Goal: Information Seeking & Learning: Compare options

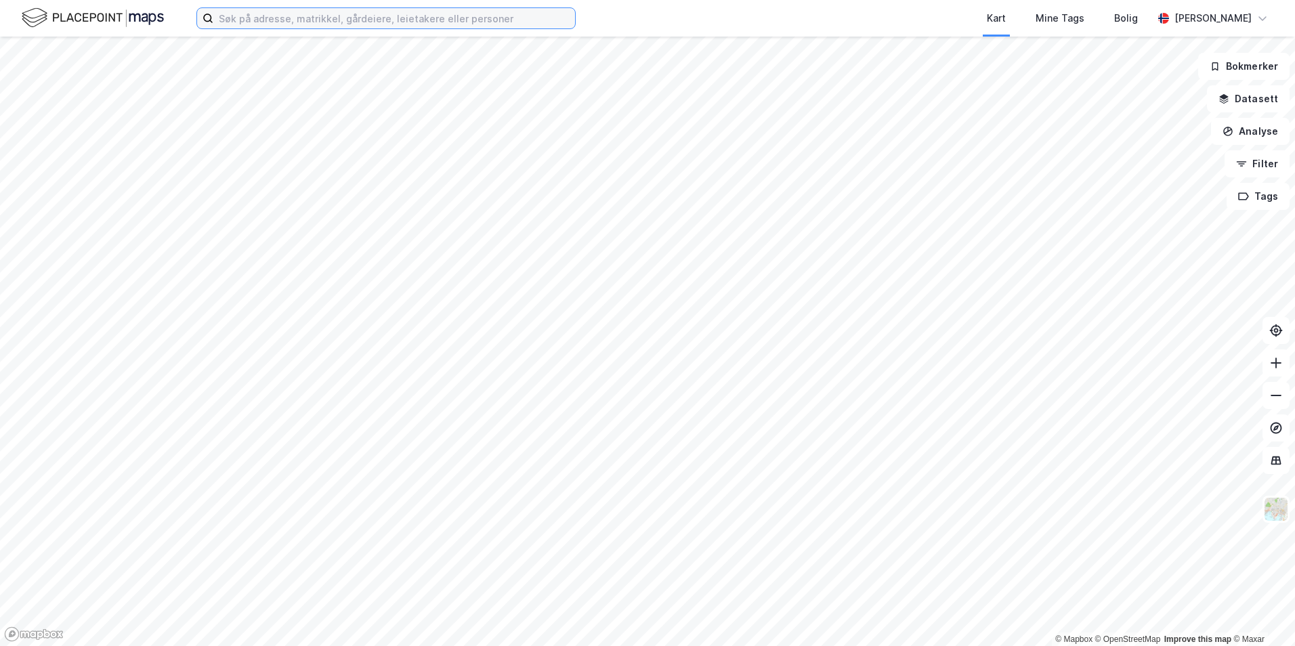
click at [257, 24] on input at bounding box center [394, 18] width 362 height 20
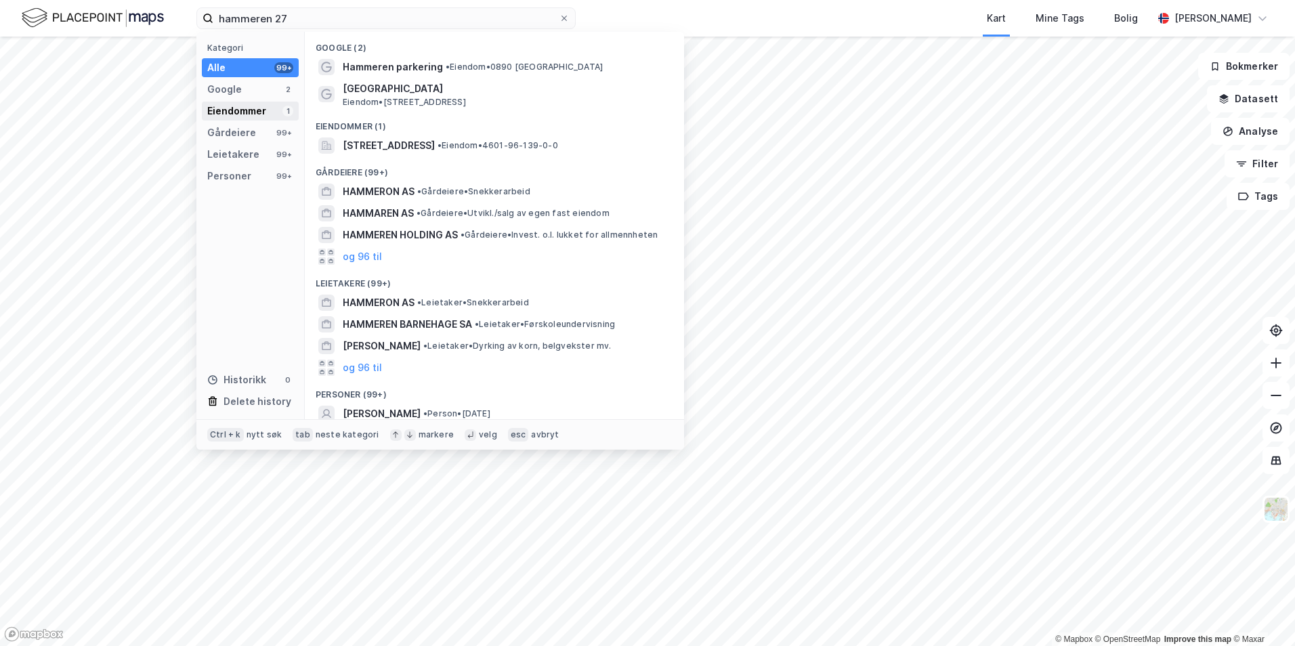
click at [270, 106] on div "Eiendommer 1" at bounding box center [250, 111] width 97 height 19
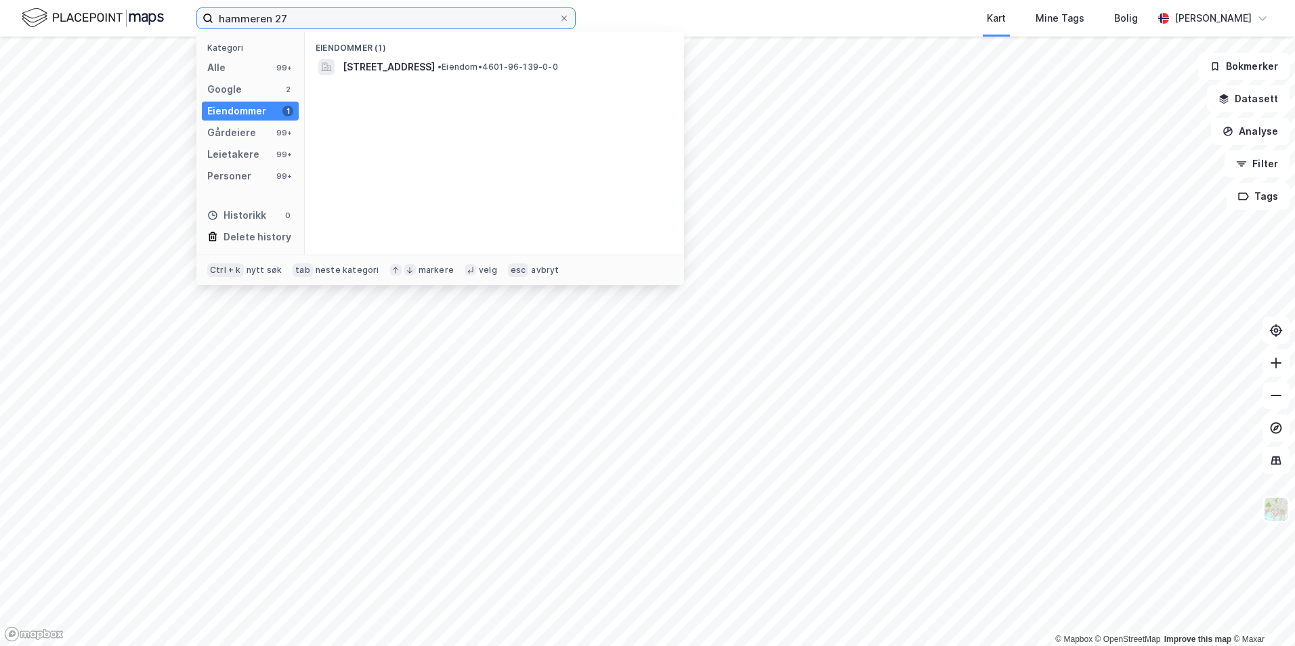
click at [311, 18] on input "hammeren 27" at bounding box center [385, 18] width 345 height 20
click at [259, 20] on input "hammeren 27, tana" at bounding box center [385, 18] width 345 height 20
type input "hammaren 27, tana"
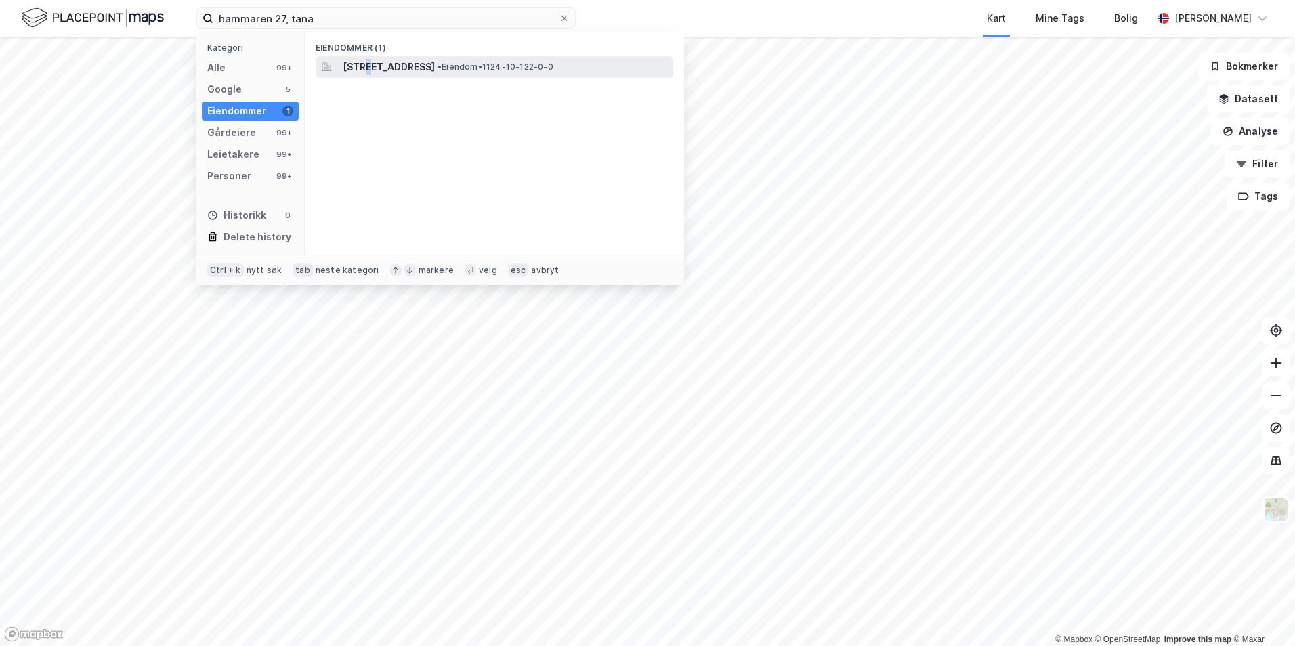
drag, startPoint x: 376, startPoint y: 62, endPoint x: 368, endPoint y: 70, distance: 12.0
click at [368, 70] on span "[STREET_ADDRESS]" at bounding box center [389, 67] width 92 height 16
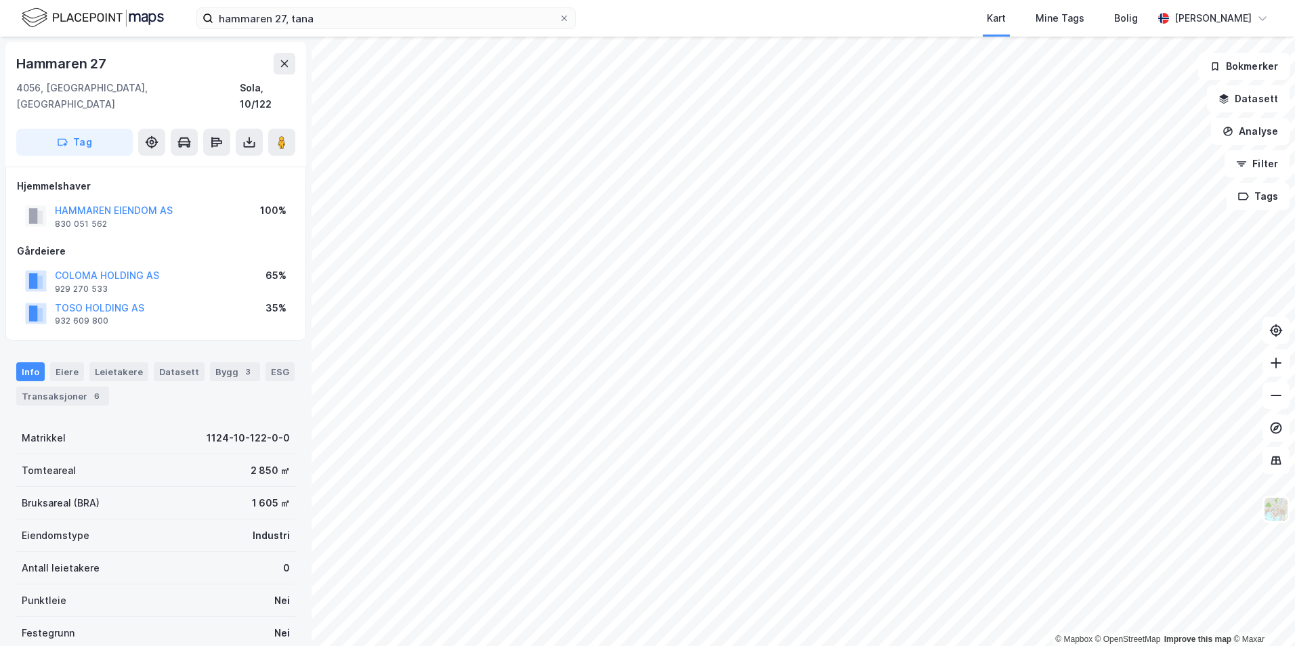
click at [198, 465] on div "Tomteareal 2 850 ㎡" at bounding box center [155, 470] width 279 height 33
click at [224, 519] on div "Eiendomstype Industri" at bounding box center [155, 535] width 279 height 33
click at [219, 487] on div "Bruksareal (BRA) 1 605 ㎡" at bounding box center [155, 503] width 279 height 33
click at [252, 495] on div "1 605 ㎡" at bounding box center [271, 503] width 38 height 16
click at [264, 496] on div "Bruksareal (BRA) 1 605 ㎡" at bounding box center [155, 503] width 279 height 33
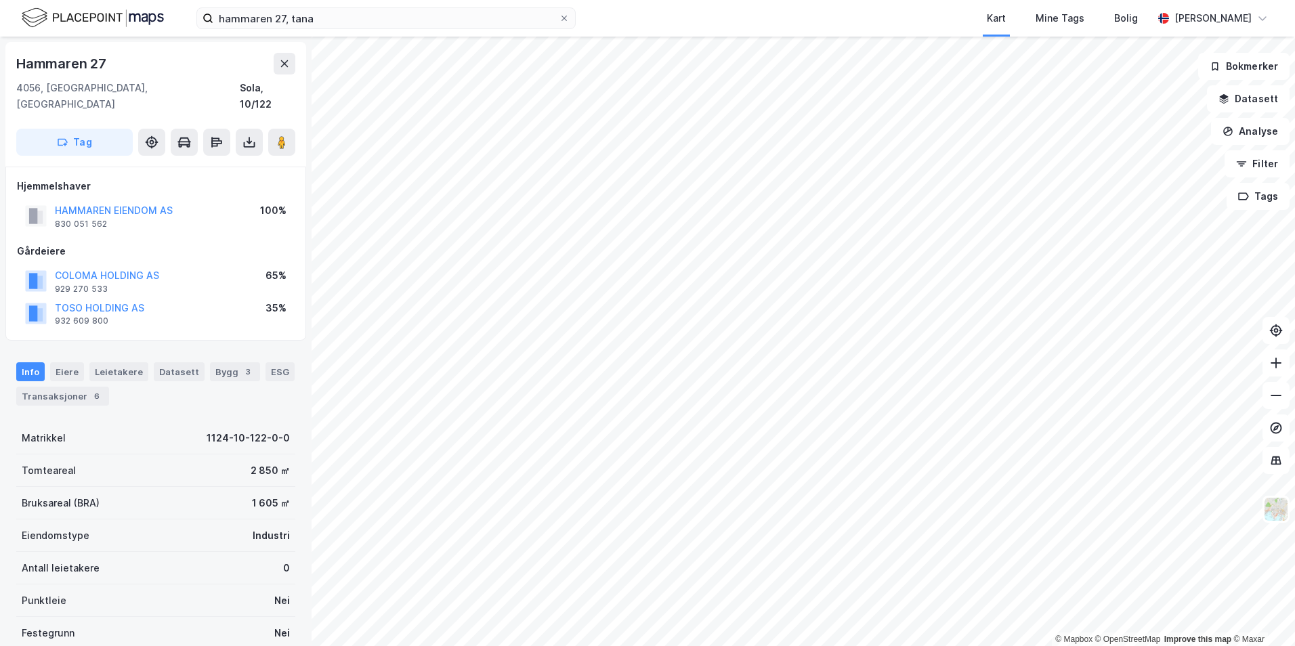
scroll to position [1, 0]
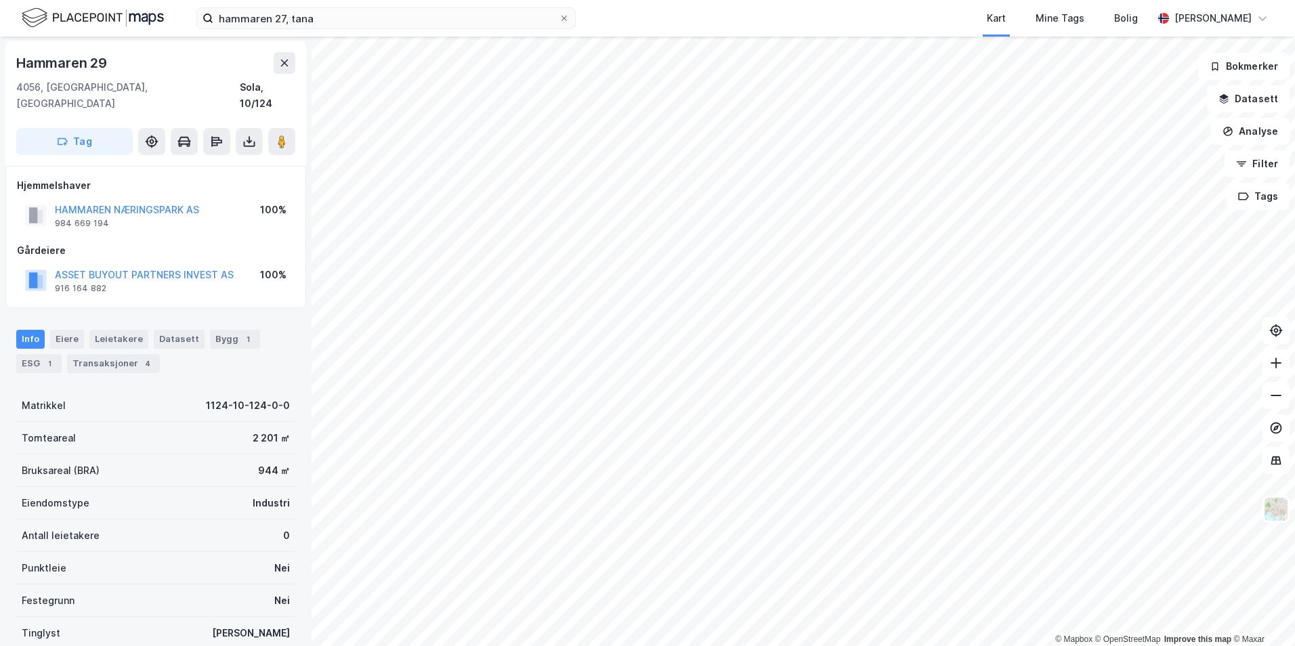
scroll to position [1, 0]
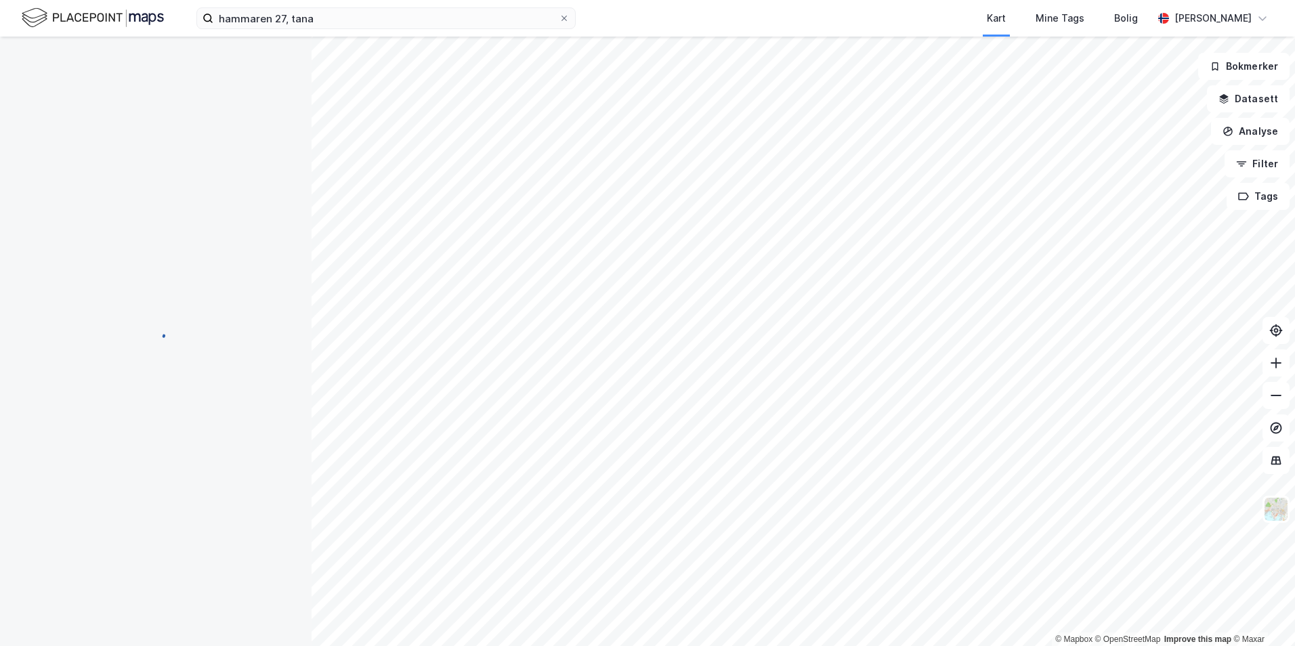
scroll to position [1, 0]
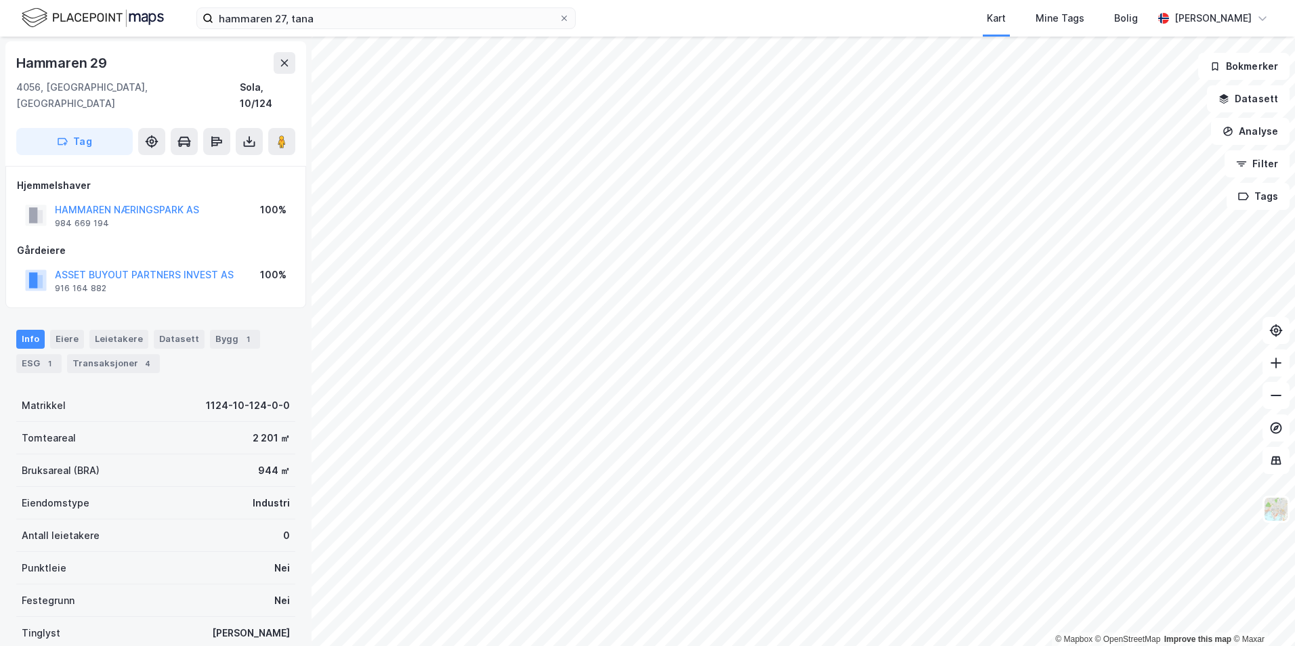
scroll to position [1, 0]
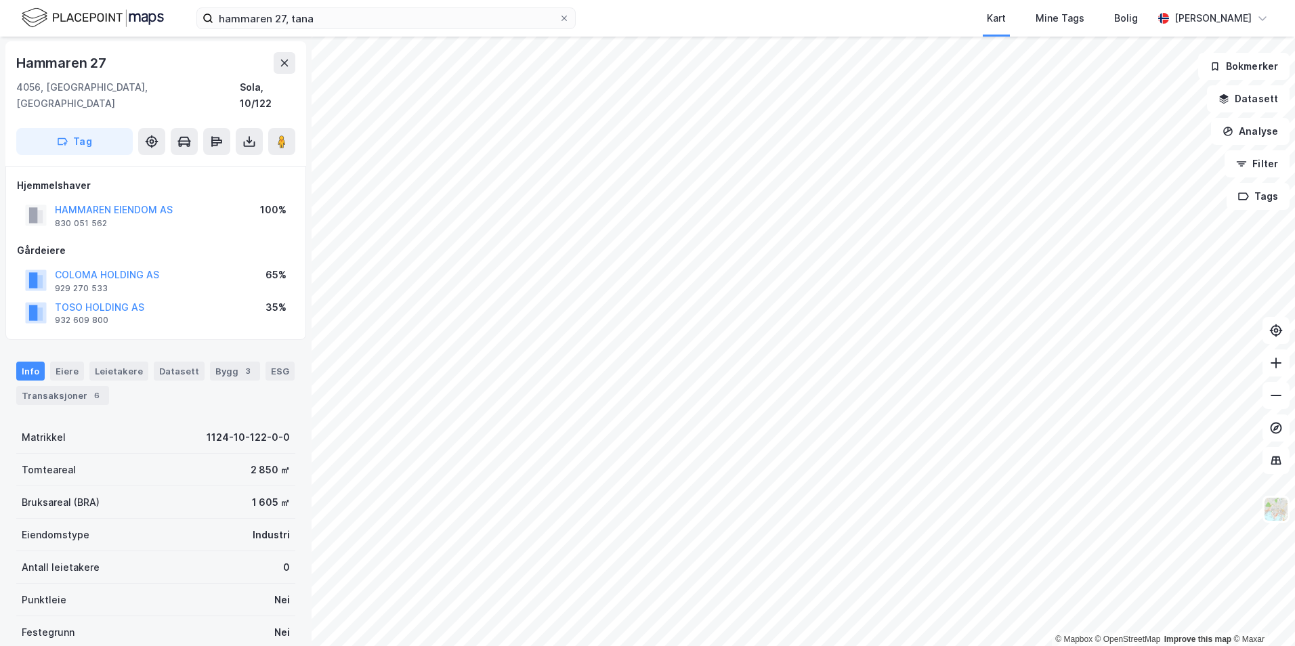
scroll to position [1, 0]
